Goal: Task Accomplishment & Management: Use online tool/utility

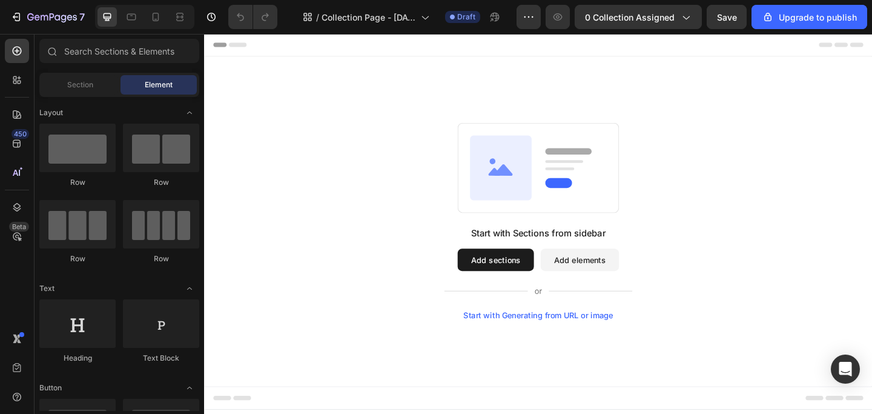
click at [575, 339] on div "Start with Generating from URL or image" at bounding box center [567, 340] width 163 height 10
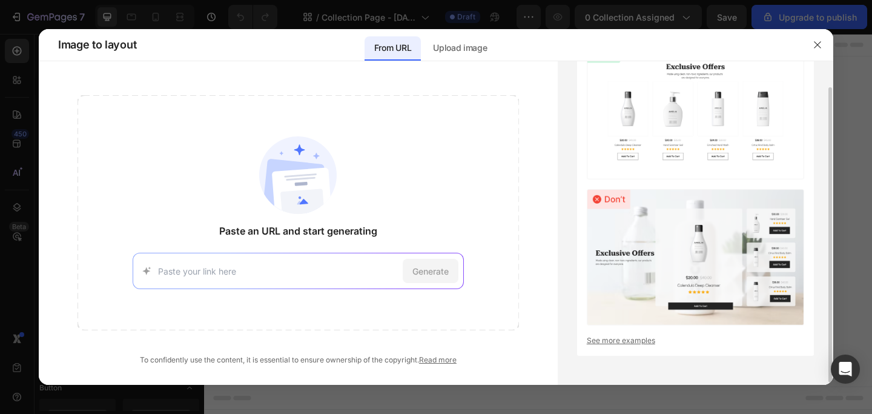
scroll to position [31, 0]
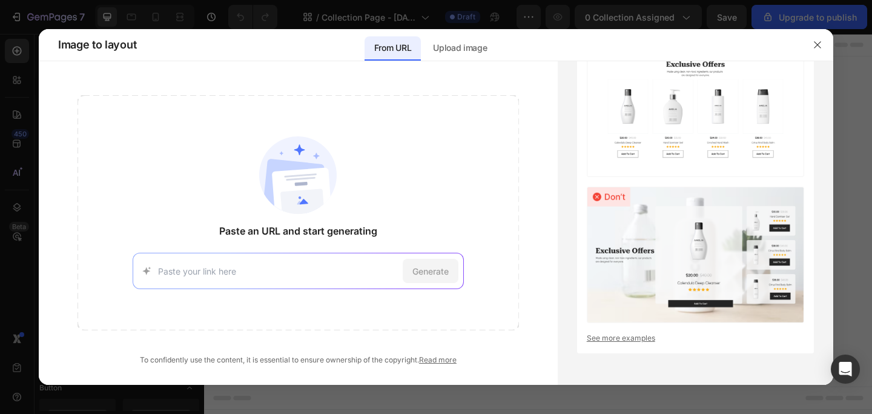
click at [303, 273] on input at bounding box center [278, 271] width 240 height 13
type input "yeezy.com"
click at [448, 271] on span "Generate" at bounding box center [430, 271] width 36 height 13
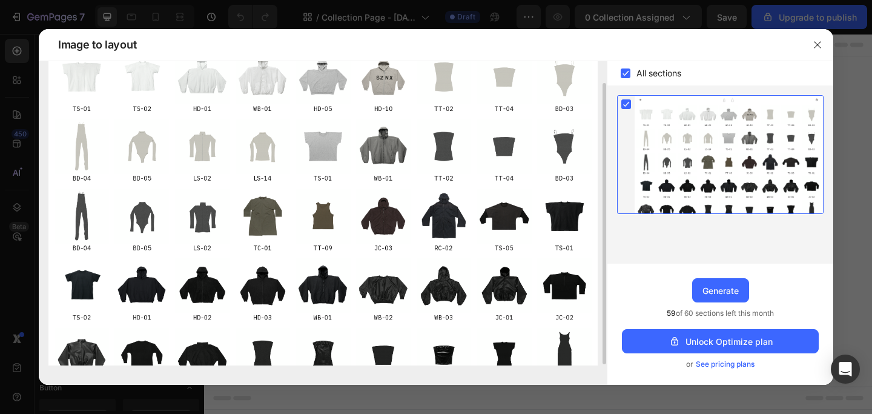
scroll to position [0, 0]
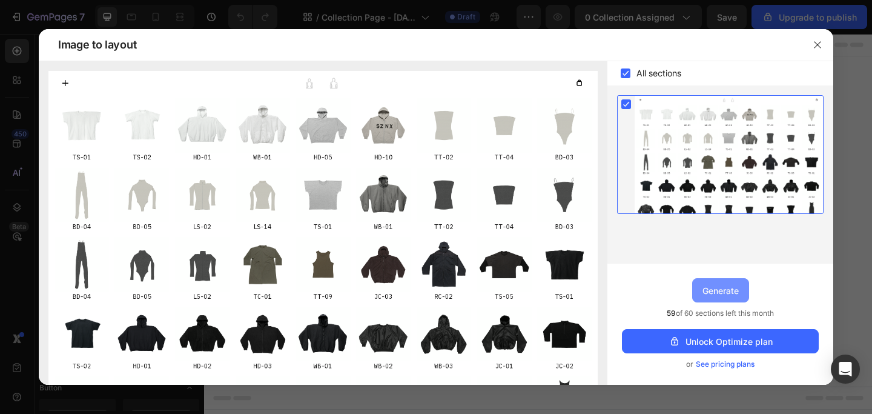
click at [733, 294] on div "Generate" at bounding box center [720, 290] width 36 height 13
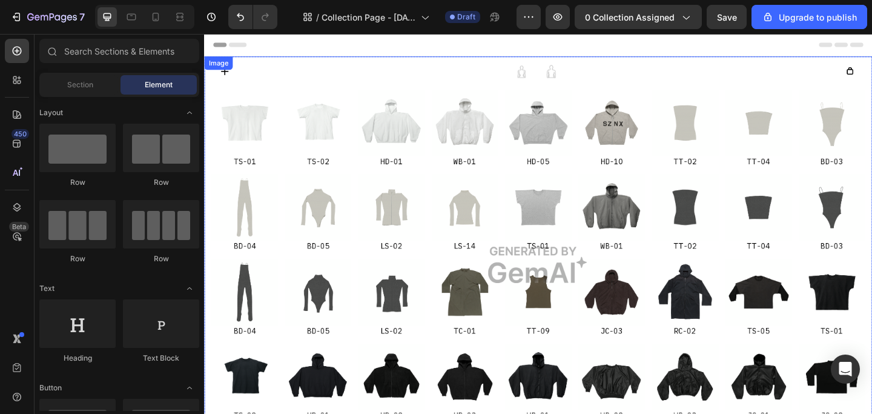
click at [490, 137] on img at bounding box center [567, 286] width 727 height 454
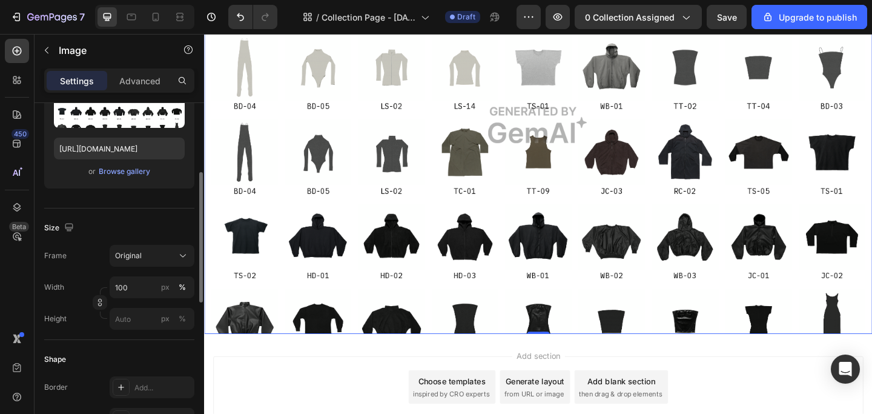
scroll to position [195, 0]
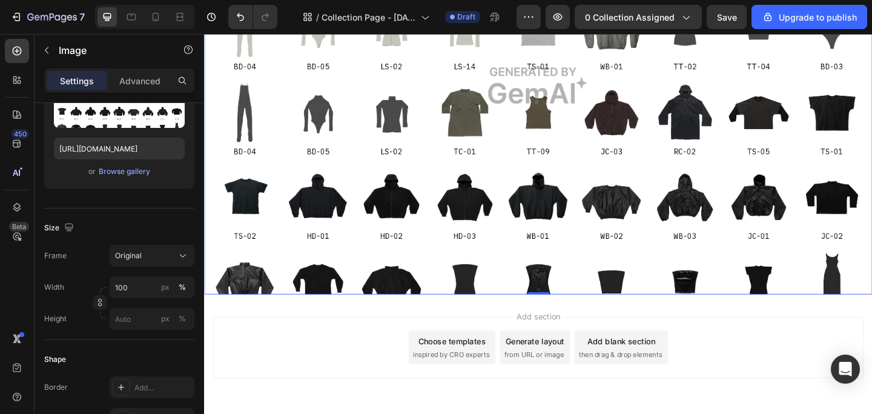
click at [599, 197] on img at bounding box center [567, 91] width 727 height 454
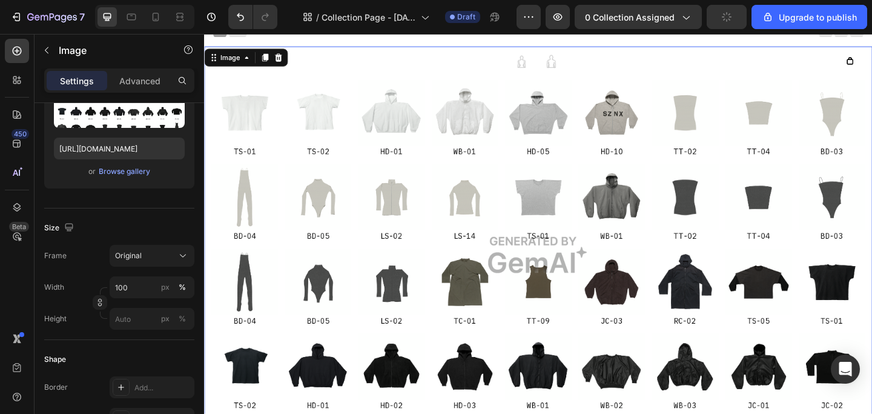
scroll to position [0, 0]
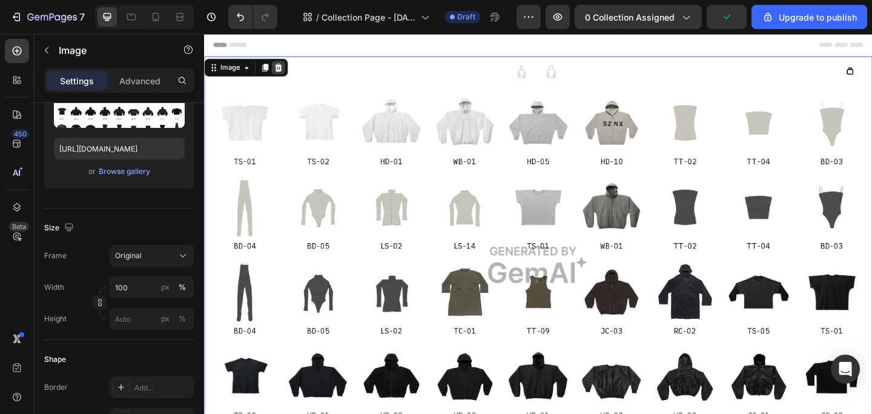
click at [290, 73] on div at bounding box center [284, 71] width 15 height 15
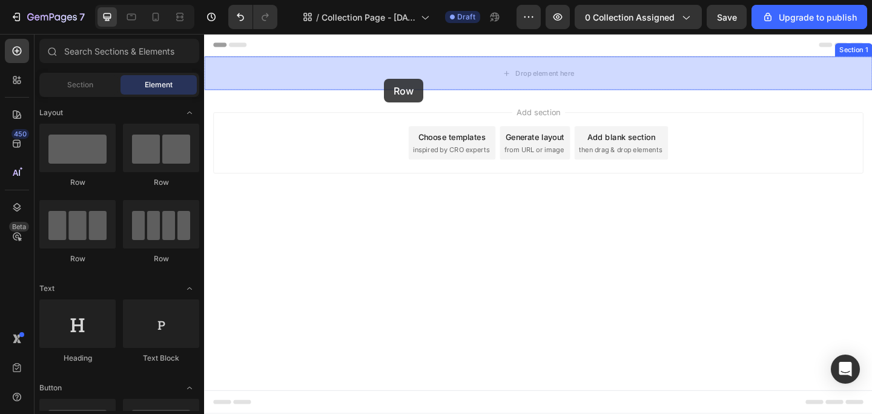
drag, startPoint x: 290, startPoint y: 188, endPoint x: 400, endPoint y: 82, distance: 152.9
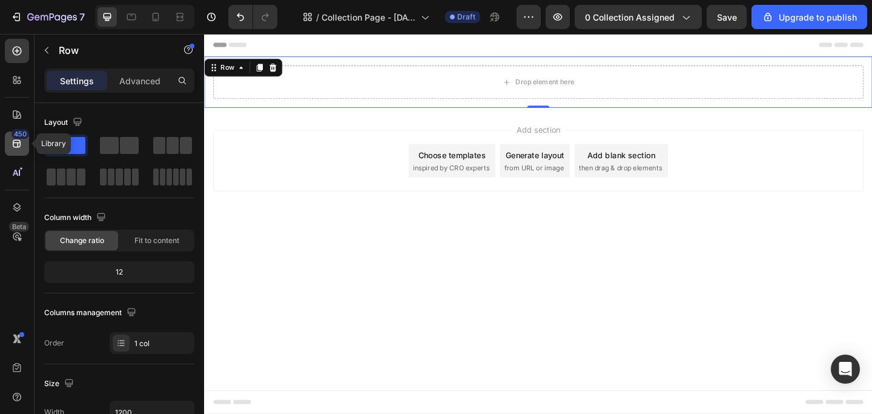
click at [19, 142] on icon at bounding box center [17, 144] width 8 height 8
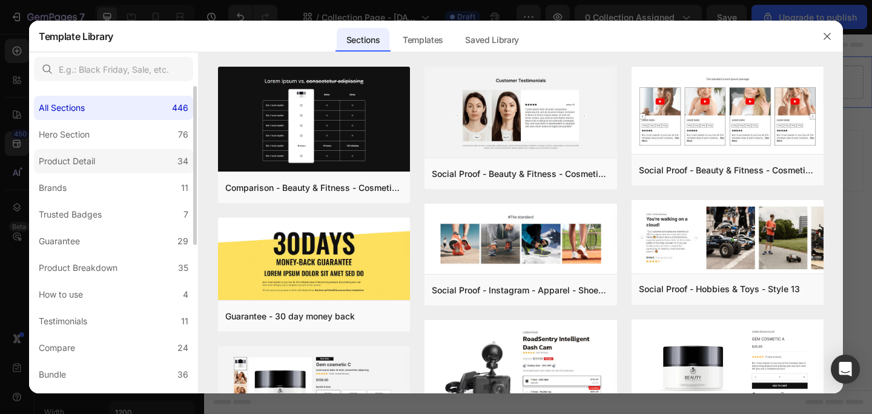
click at [99, 165] on div "Product Detail" at bounding box center [69, 161] width 61 height 15
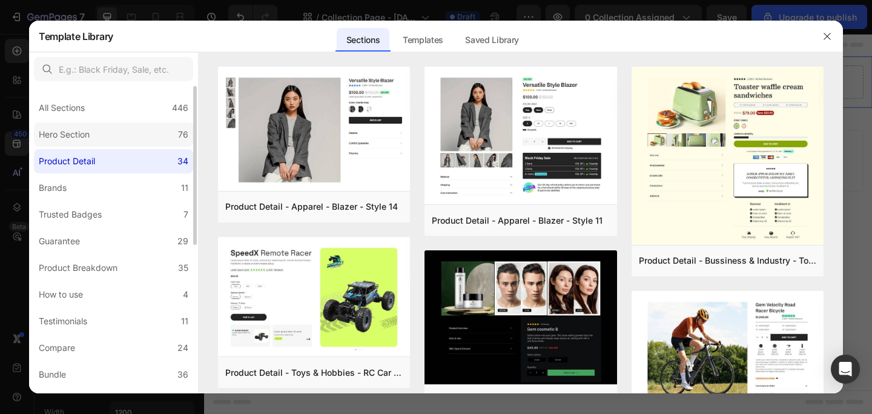
click at [114, 139] on label "Hero Section 76" at bounding box center [113, 134] width 159 height 24
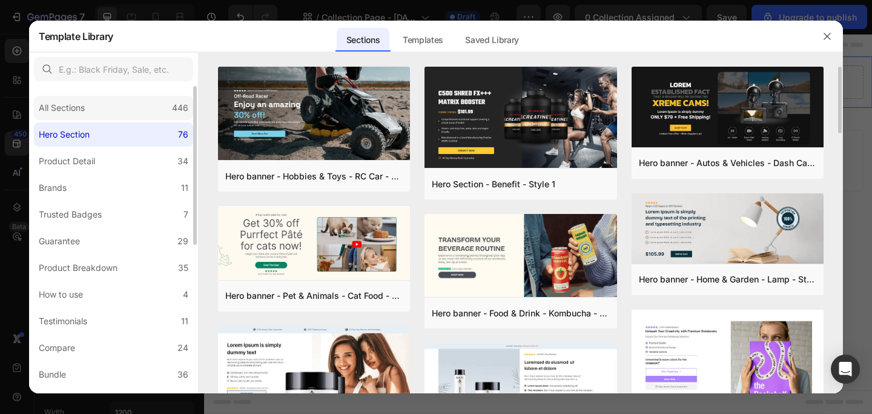
click at [167, 117] on div "All Sections 446" at bounding box center [113, 108] width 159 height 24
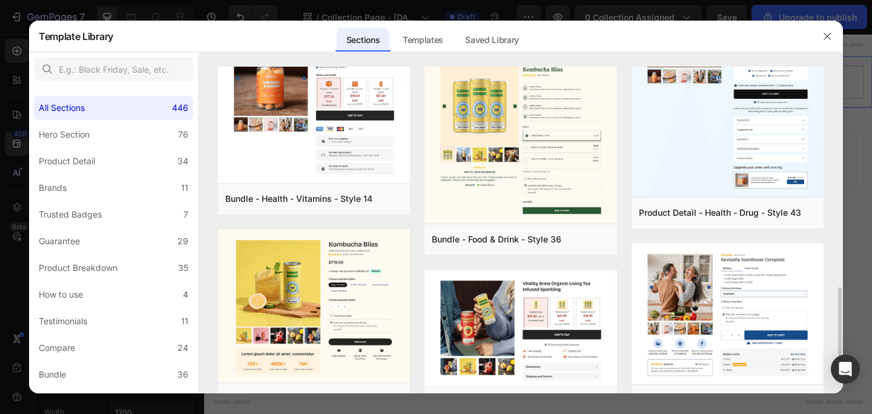
scroll to position [751, 0]
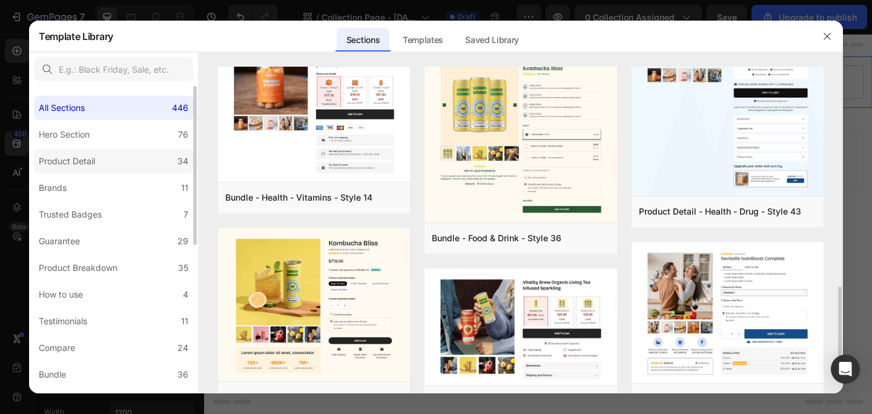
click at [123, 154] on label "Product Detail 34" at bounding box center [113, 161] width 159 height 24
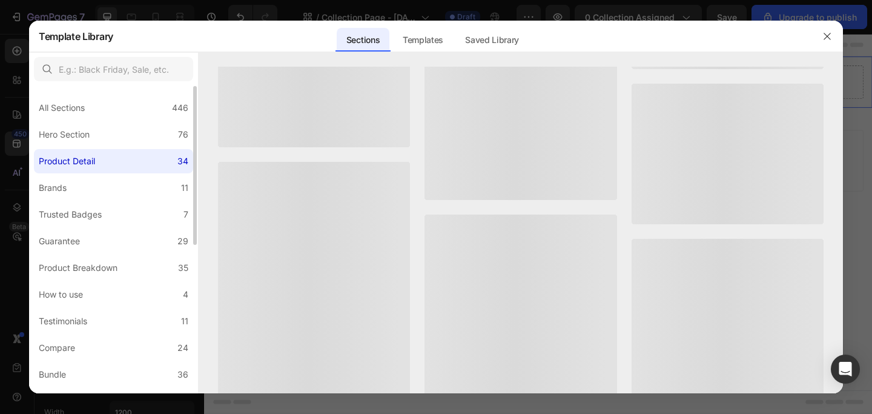
scroll to position [0, 0]
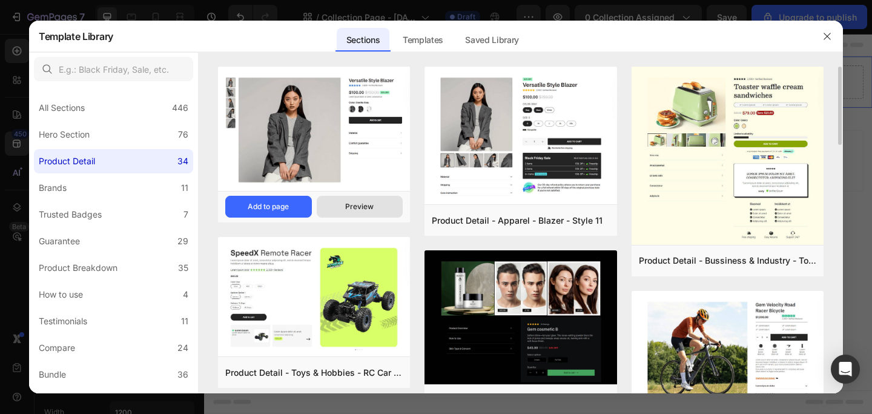
click at [371, 205] on div "Preview" at bounding box center [359, 206] width 28 height 11
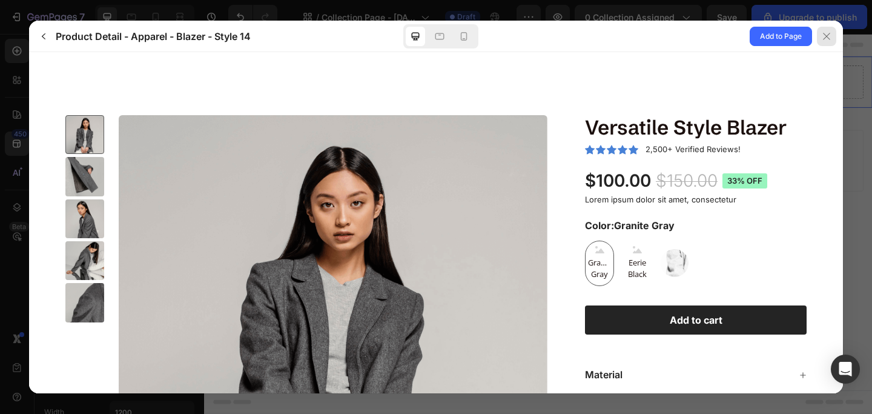
click at [830, 35] on icon at bounding box center [827, 36] width 10 height 10
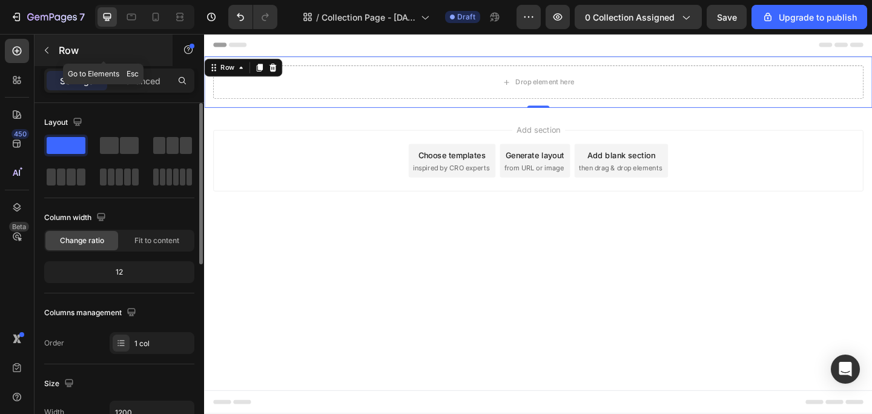
click at [45, 47] on icon "button" at bounding box center [47, 50] width 10 height 10
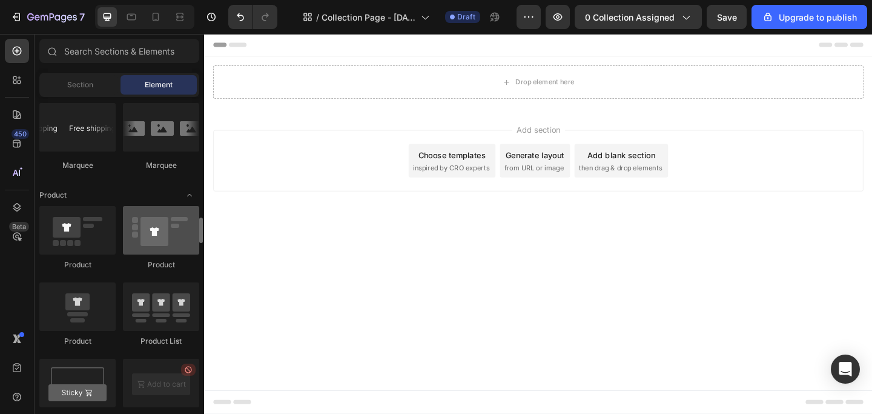
scroll to position [1462, 0]
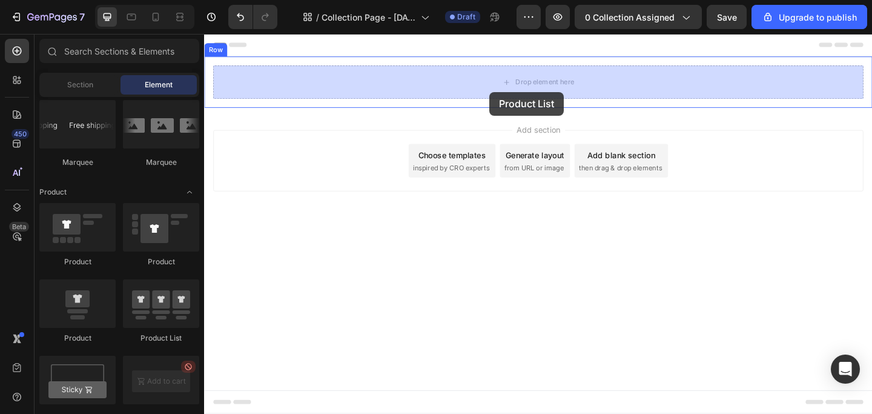
drag, startPoint x: 355, startPoint y: 339, endPoint x: 514, endPoint y: 97, distance: 289.9
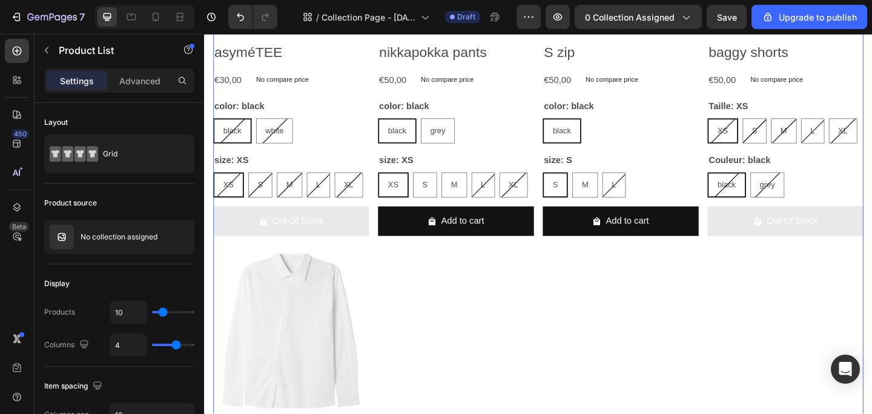
scroll to position [0, 0]
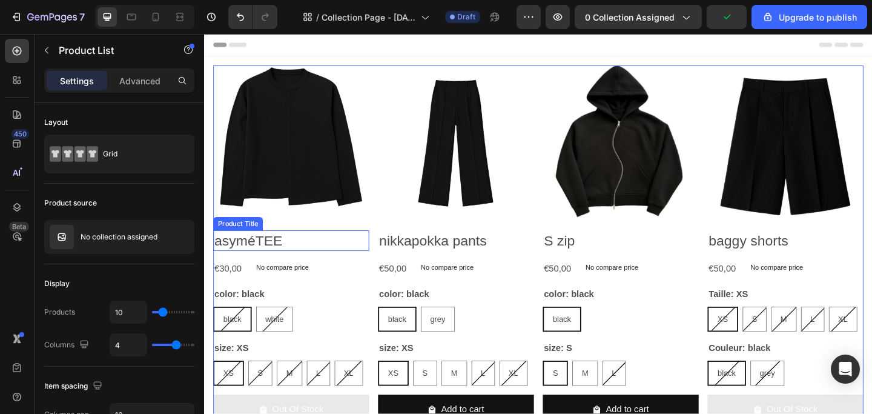
click at [333, 263] on h2 "asyméTEE" at bounding box center [299, 259] width 170 height 22
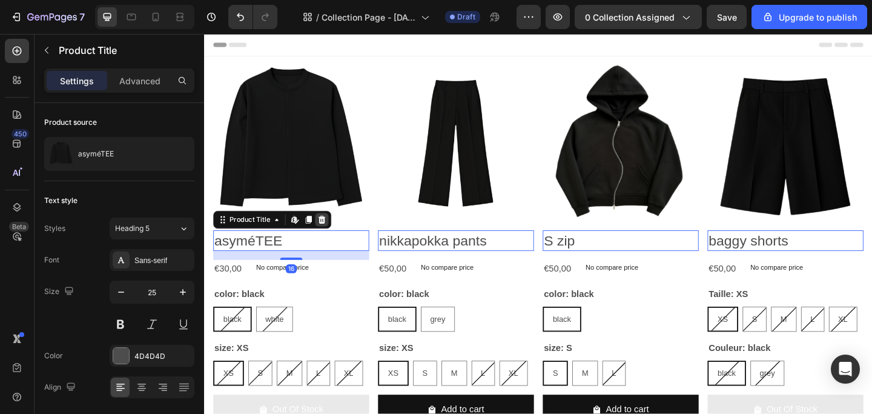
click at [334, 238] on icon at bounding box center [332, 236] width 8 height 8
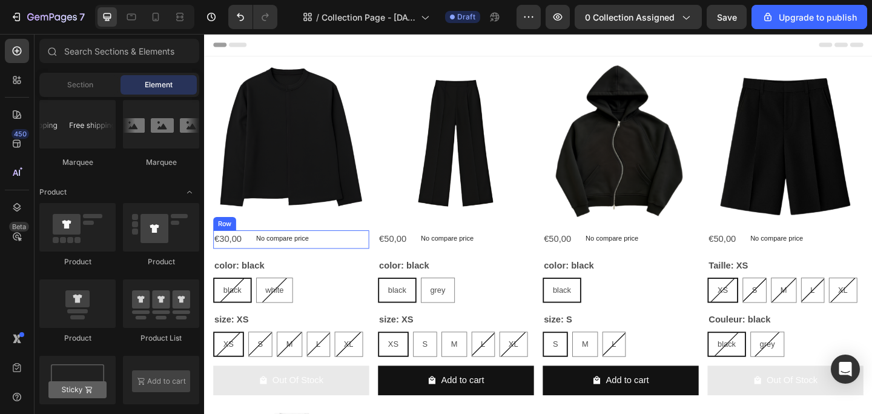
click at [333, 254] on div "€30,00 Product Price Product Price No compare price Product Price Row" at bounding box center [299, 258] width 170 height 20
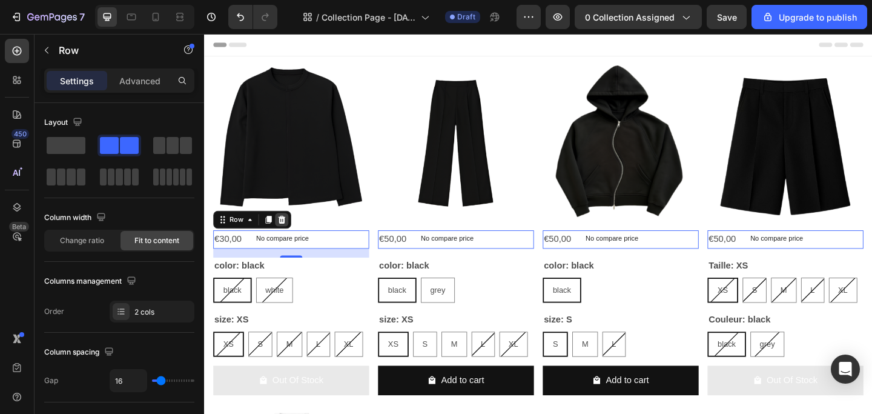
click at [291, 233] on icon at bounding box center [289, 236] width 8 height 8
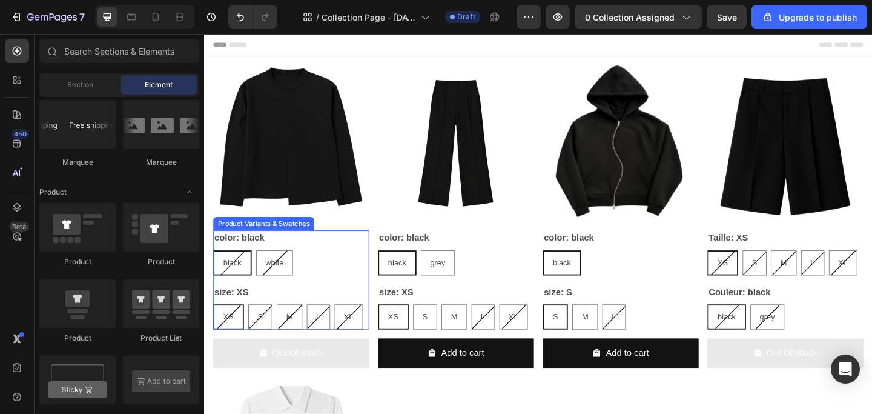
click at [321, 262] on div "color: black black black black white white white" at bounding box center [299, 272] width 170 height 49
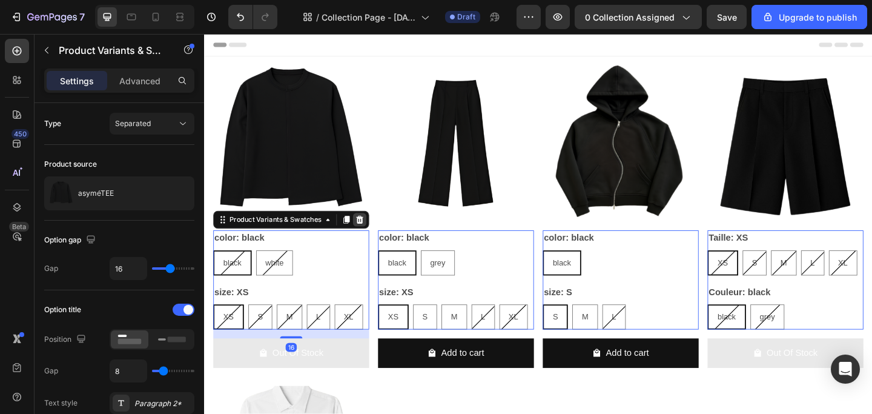
click at [372, 237] on icon at bounding box center [373, 236] width 10 height 10
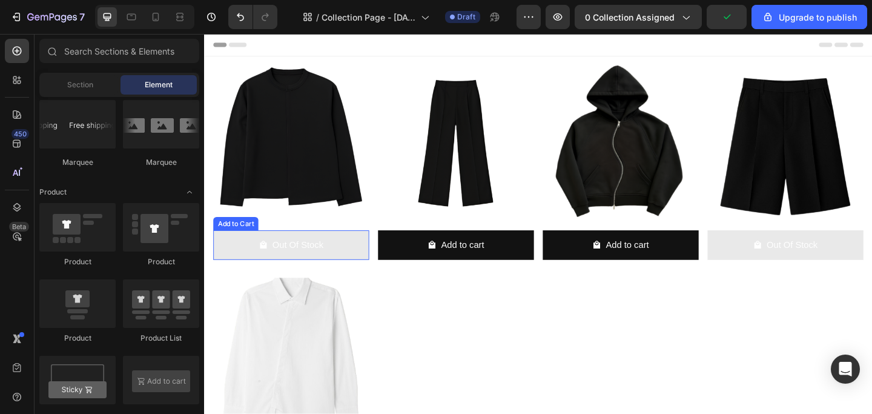
click at [335, 263] on button "Out Of Stock" at bounding box center [299, 264] width 170 height 32
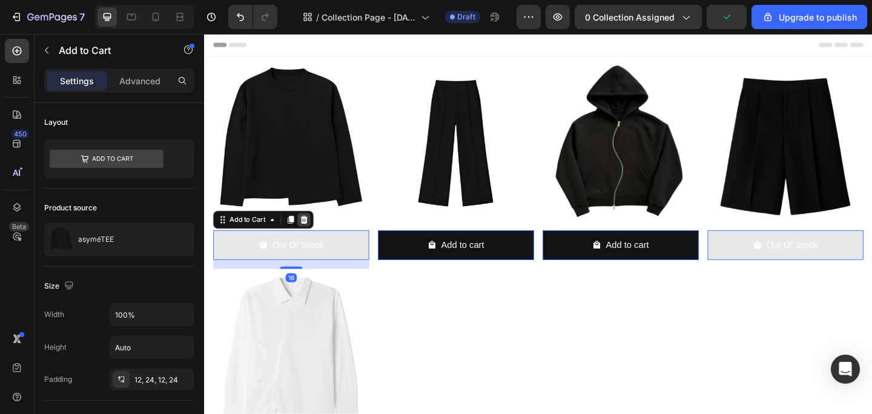
click at [312, 235] on icon at bounding box center [313, 236] width 8 height 8
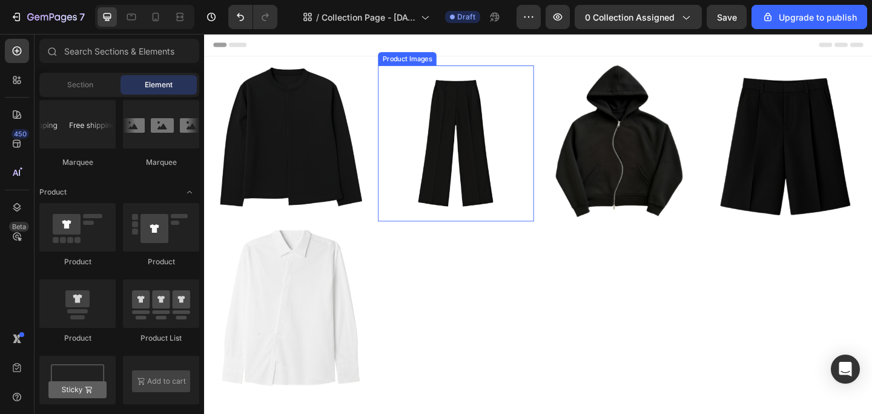
click at [498, 157] on img at bounding box center [478, 153] width 170 height 170
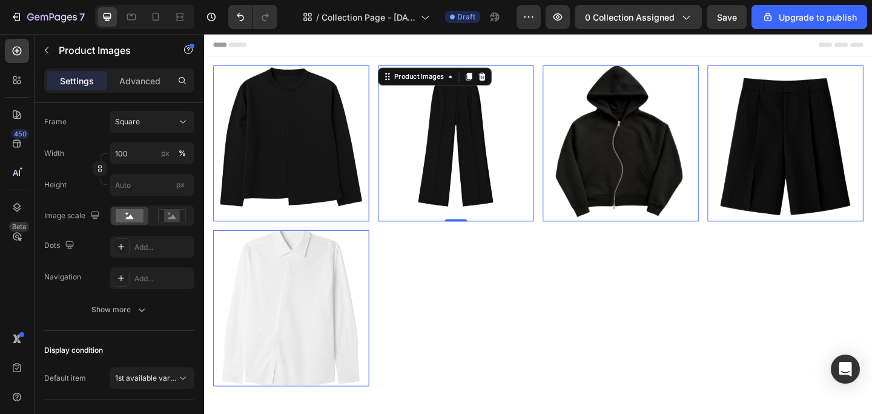
click at [312, 121] on img at bounding box center [299, 153] width 170 height 170
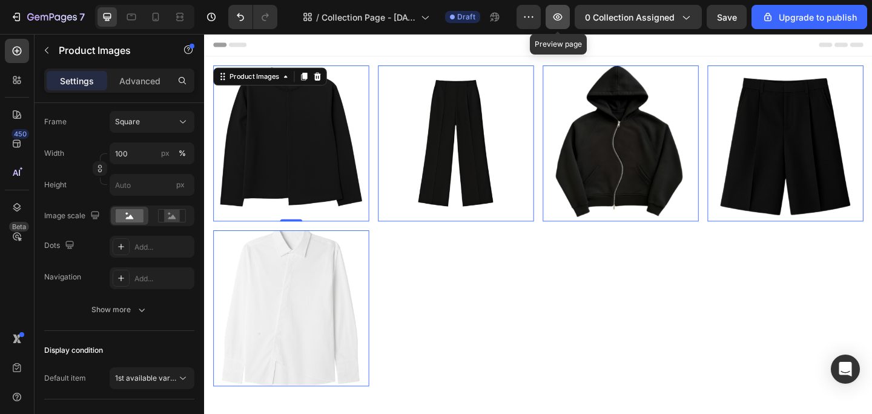
click at [561, 22] on icon "button" at bounding box center [558, 17] width 12 height 12
click at [317, 154] on img at bounding box center [299, 153] width 170 height 170
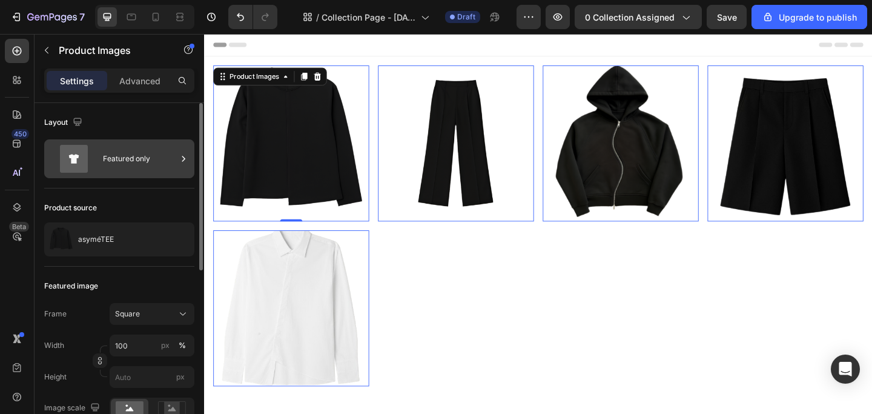
click at [189, 156] on icon at bounding box center [183, 159] width 12 height 12
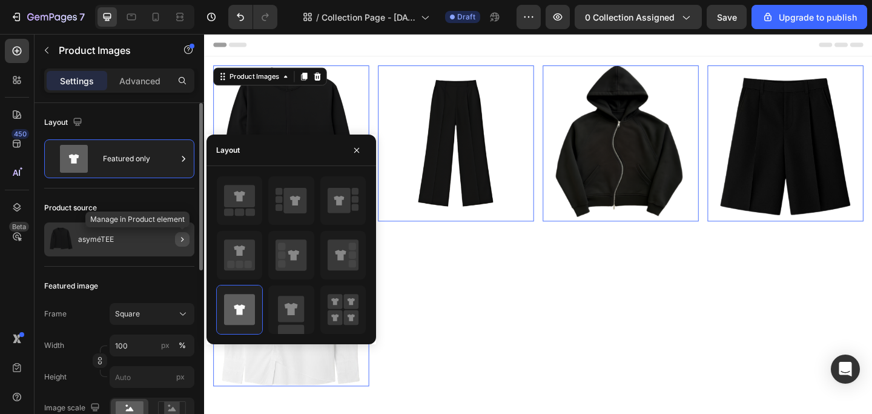
click at [186, 243] on icon "button" at bounding box center [182, 239] width 10 height 10
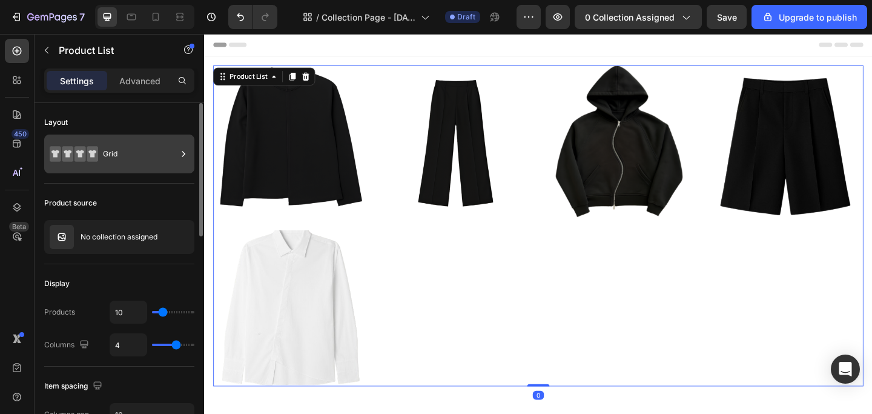
click at [141, 157] on div "Grid" at bounding box center [140, 154] width 74 height 28
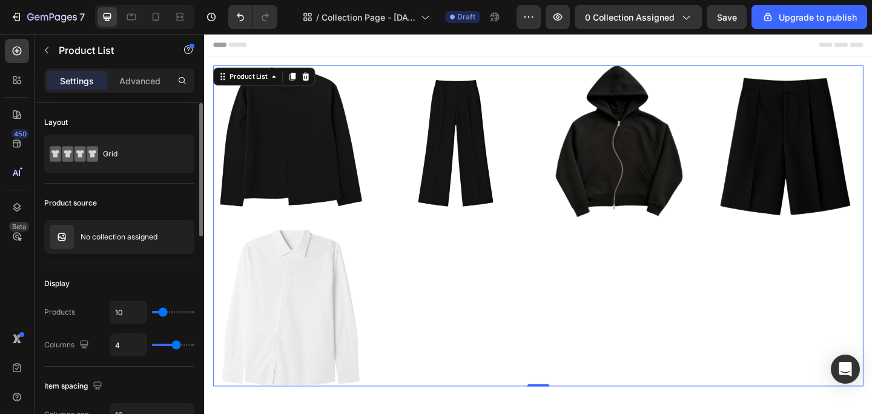
type input "3"
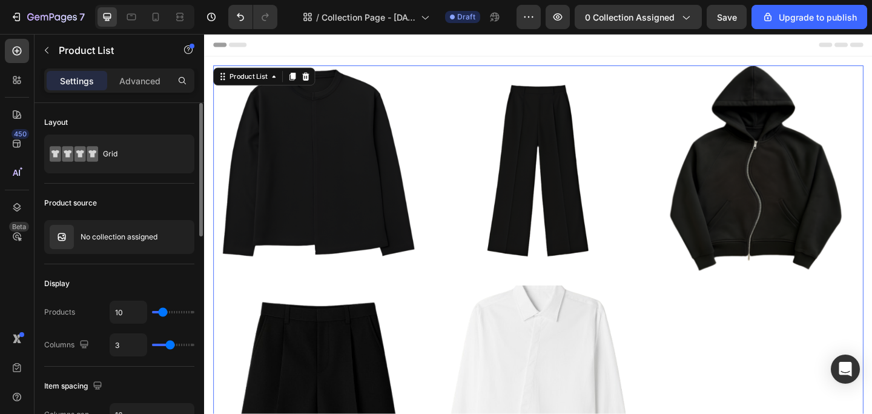
type input "3"
click at [171, 346] on input "range" at bounding box center [173, 344] width 42 height 2
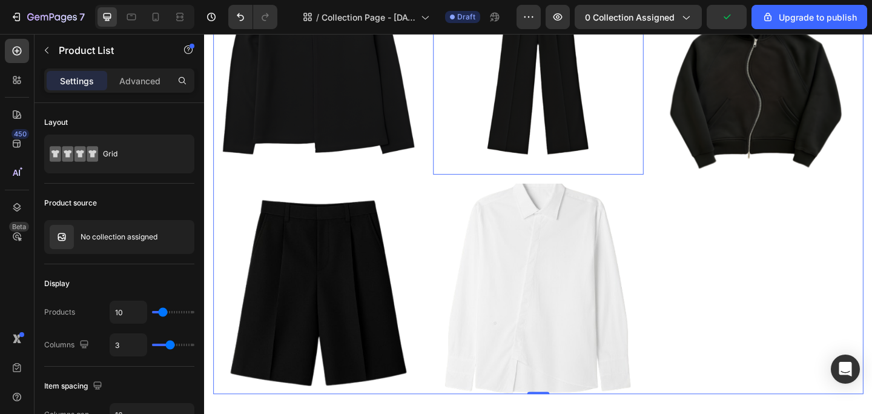
scroll to position [113, 0]
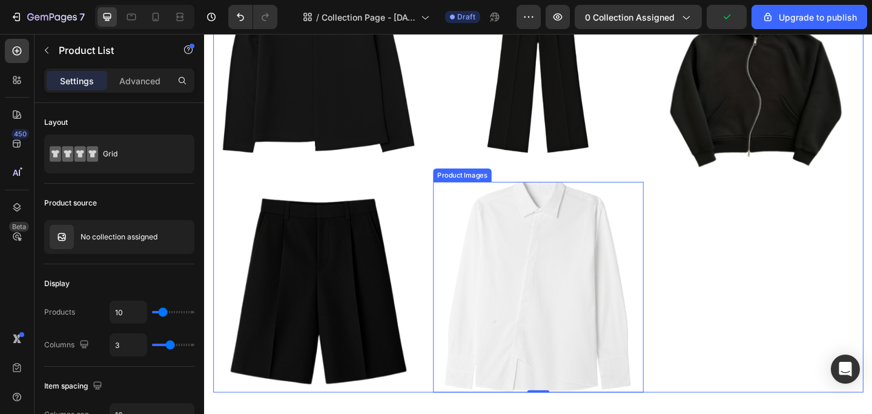
click at [625, 277] on img at bounding box center [568, 310] width 230 height 230
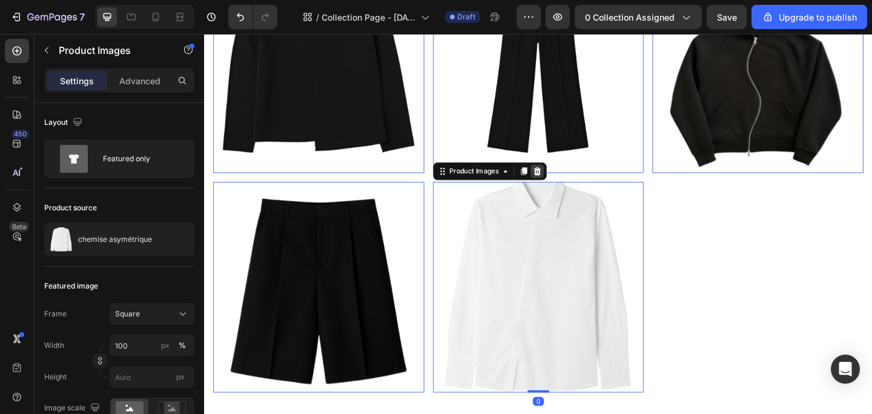
click at [204, 34] on icon at bounding box center [204, 34] width 0 height 0
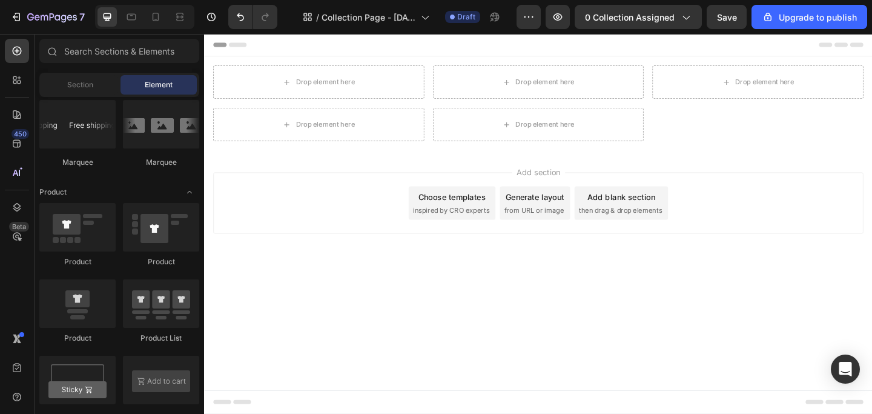
scroll to position [0, 0]
click at [246, 13] on icon "Undo/Redo" at bounding box center [240, 17] width 12 height 12
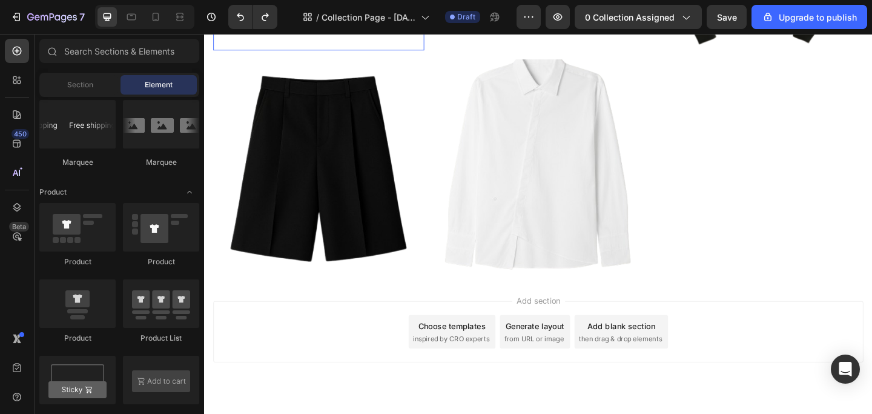
scroll to position [274, 0]
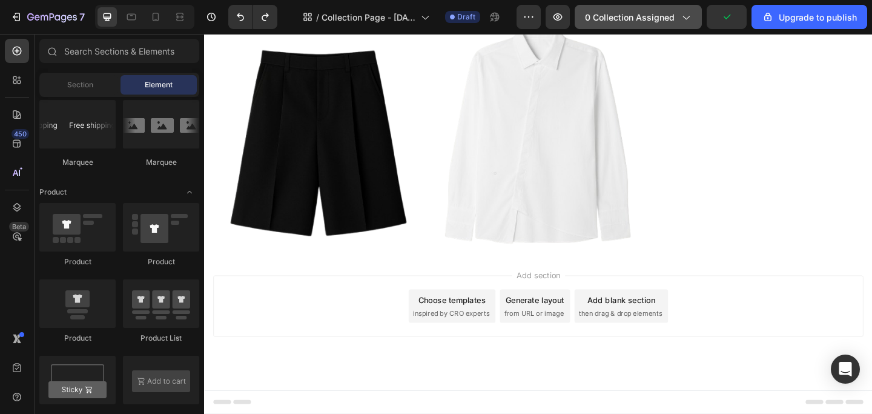
click at [684, 18] on icon "button" at bounding box center [685, 17] width 12 height 12
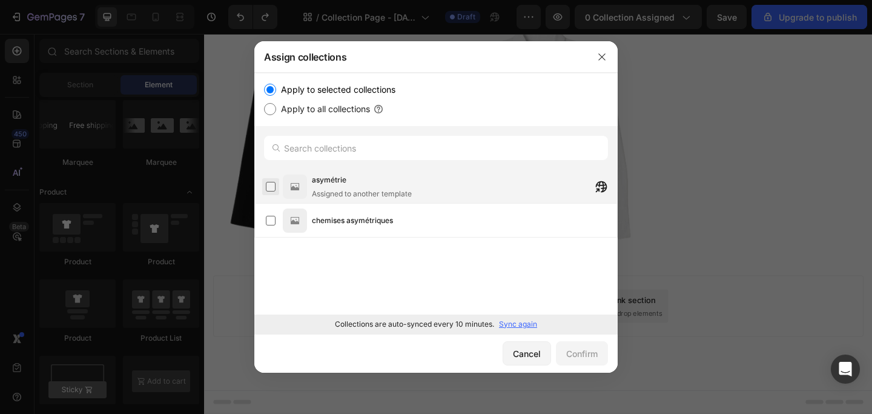
click at [266, 186] on label at bounding box center [271, 187] width 10 height 10
click at [590, 349] on div "Confirm" at bounding box center [581, 353] width 31 height 13
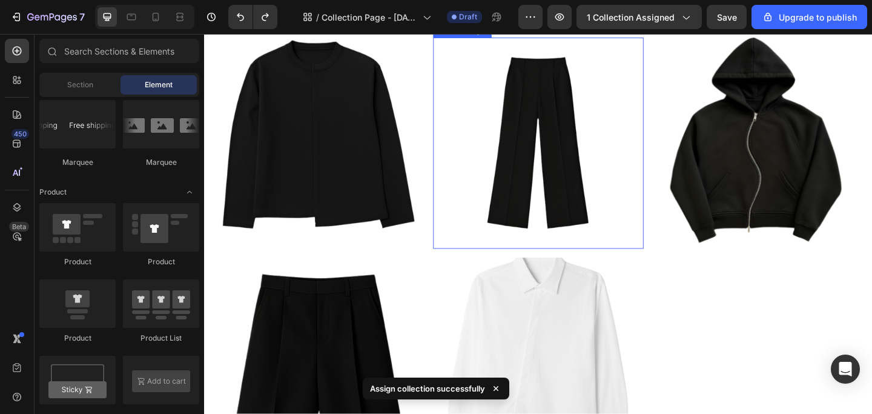
scroll to position [0, 0]
